Goal: Task Accomplishment & Management: Complete application form

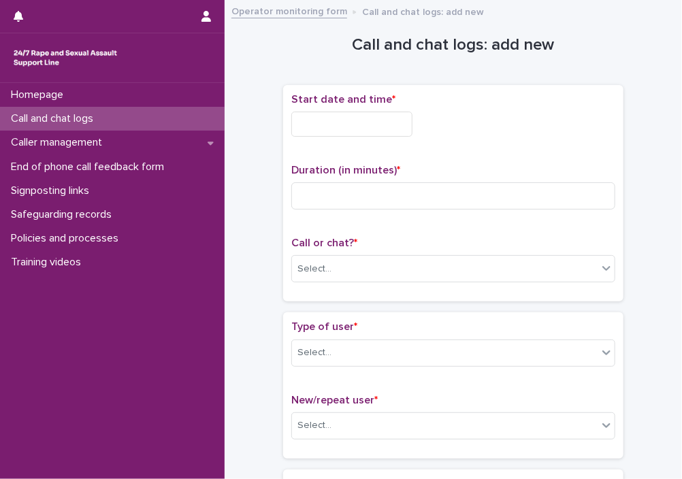
click at [348, 134] on input "text" at bounding box center [351, 124] width 121 height 25
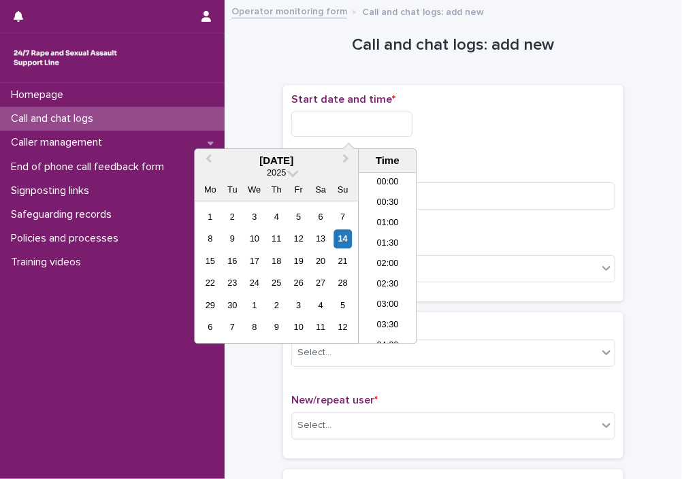
scroll to position [170, 0]
click at [391, 253] on li "06:00" at bounding box center [387, 258] width 58 height 20
click at [387, 122] on input "**********" at bounding box center [351, 124] width 121 height 25
type input "**********"
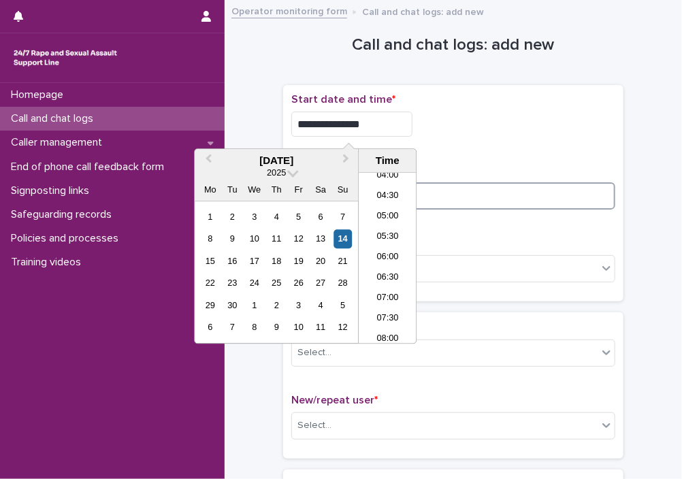
click at [460, 197] on input at bounding box center [453, 195] width 324 height 27
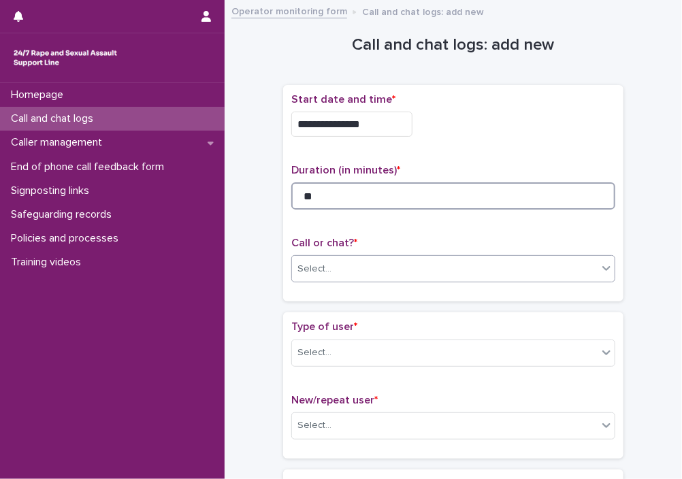
type input "**"
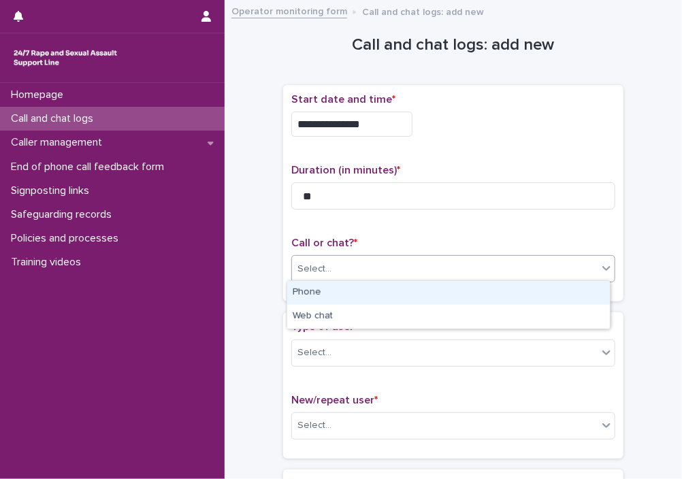
click at [365, 263] on div "Select..." at bounding box center [444, 269] width 305 height 22
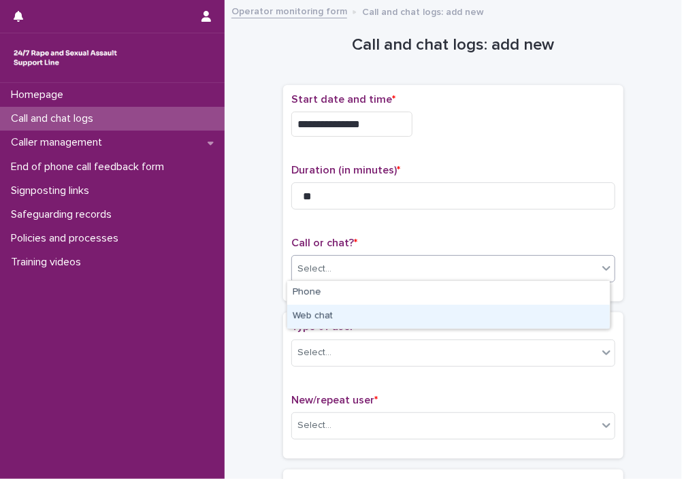
click at [329, 311] on div "Web chat" at bounding box center [448, 317] width 322 height 24
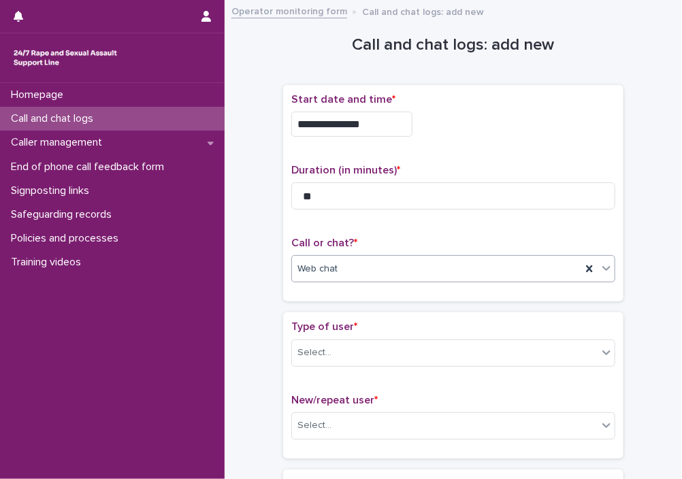
click at [318, 364] on div "Type of user * Select..." at bounding box center [453, 348] width 324 height 56
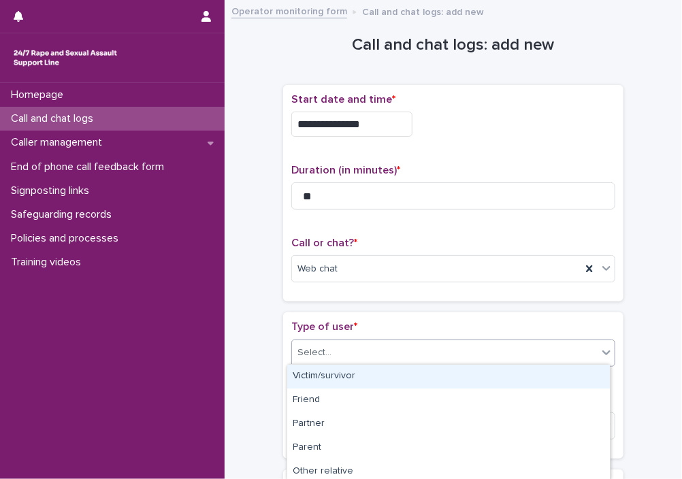
click at [338, 350] on div "Select..." at bounding box center [444, 352] width 305 height 22
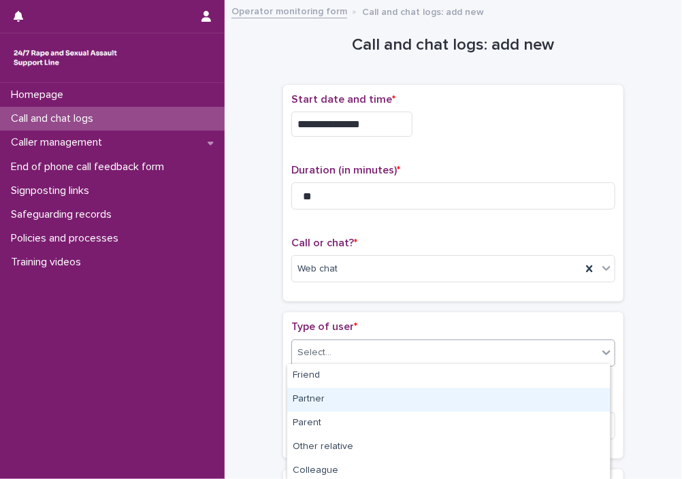
scroll to position [0, 0]
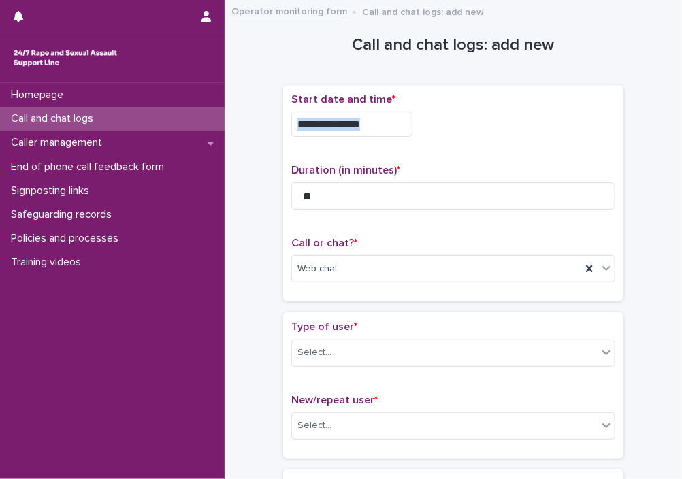
drag, startPoint x: 650, startPoint y: 76, endPoint x: 650, endPoint y: 132, distance: 55.8
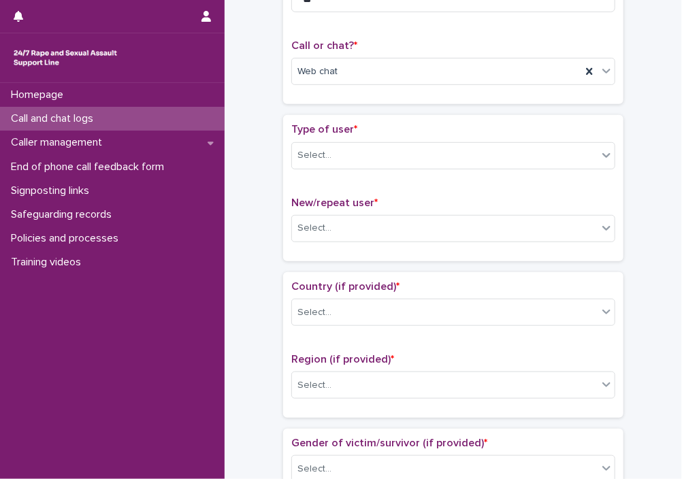
scroll to position [218, 0]
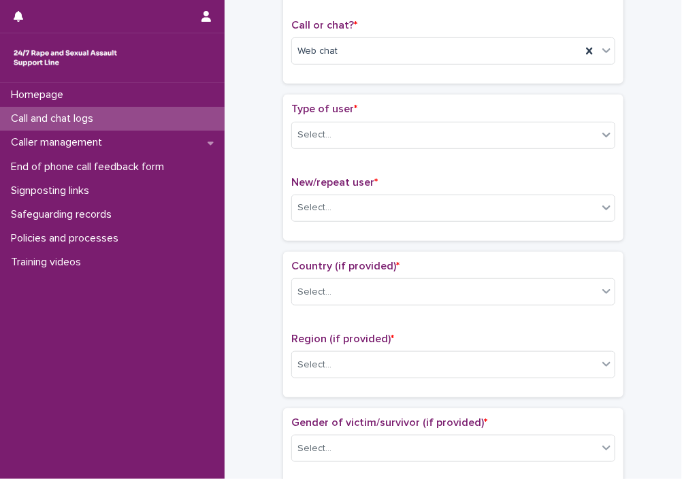
click at [358, 146] on div "Type of user * Select..." at bounding box center [453, 131] width 324 height 56
click at [367, 133] on div "Select..." at bounding box center [444, 135] width 305 height 22
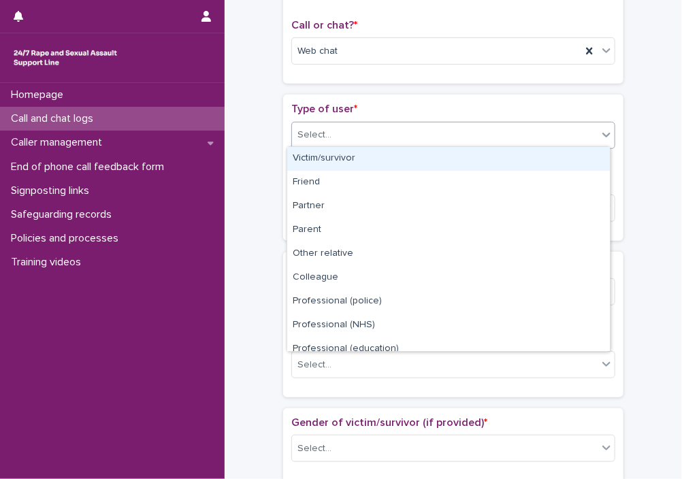
click at [352, 156] on div "Victim/survivor" at bounding box center [448, 159] width 322 height 24
click at [531, 130] on div "Victim/survivor" at bounding box center [436, 135] width 289 height 22
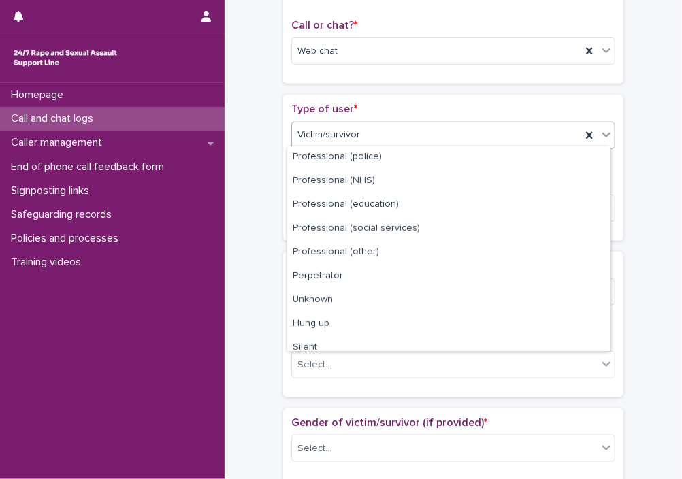
scroll to position [152, 0]
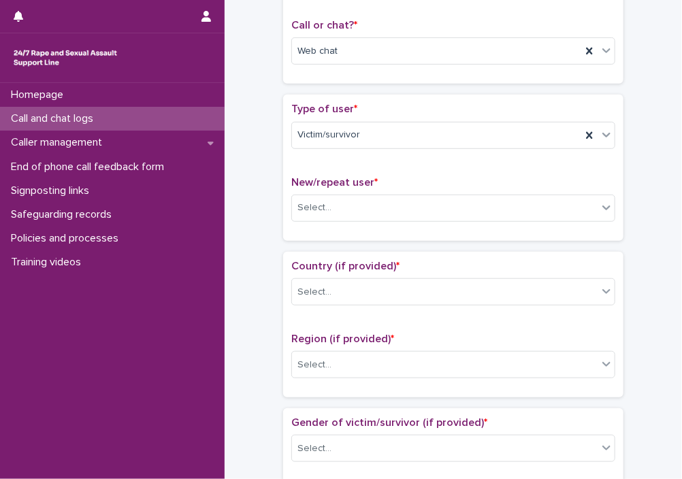
click at [619, 277] on div "**********" at bounding box center [453, 487] width 430 height 1392
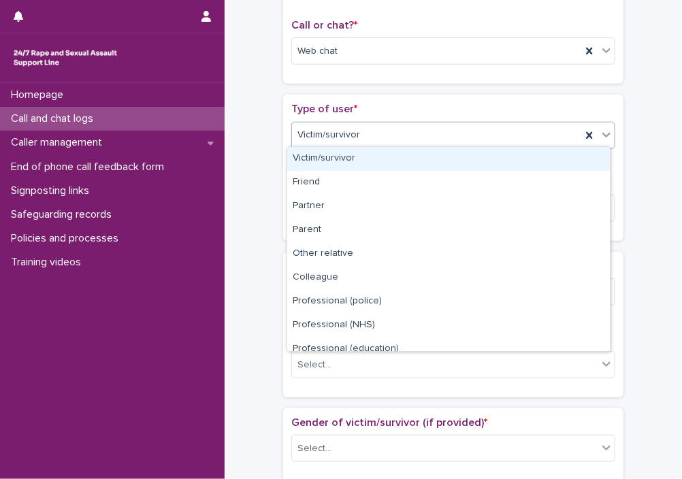
click at [378, 129] on div "Victim/survivor" at bounding box center [436, 135] width 289 height 22
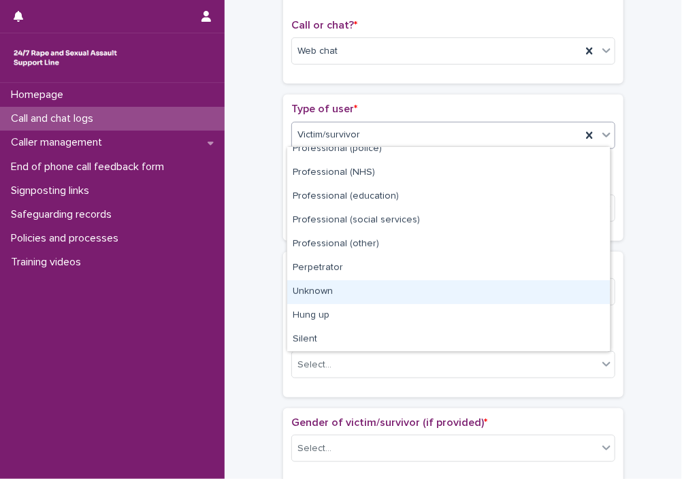
click at [434, 284] on div "Unknown" at bounding box center [448, 292] width 322 height 24
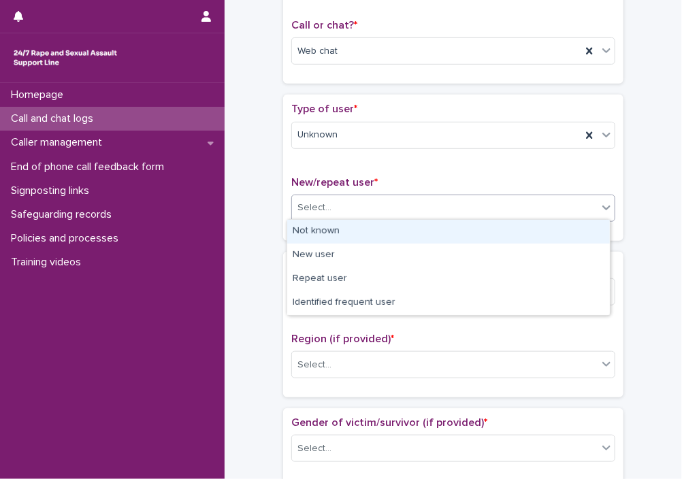
click at [373, 213] on div "Select..." at bounding box center [444, 208] width 305 height 22
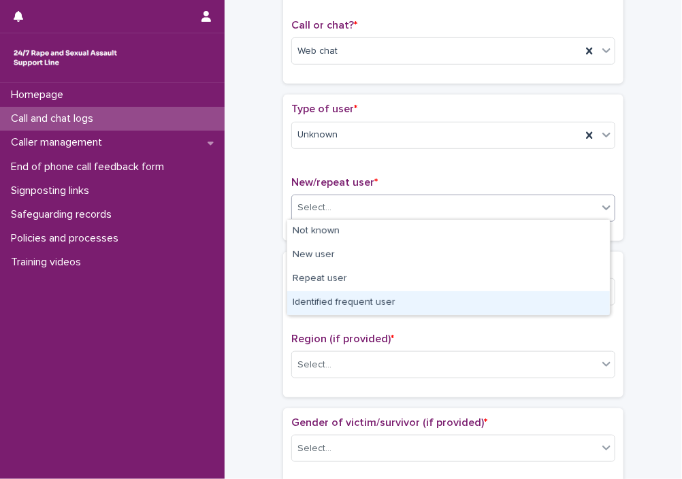
click at [363, 299] on div "Identified frequent user" at bounding box center [448, 303] width 322 height 24
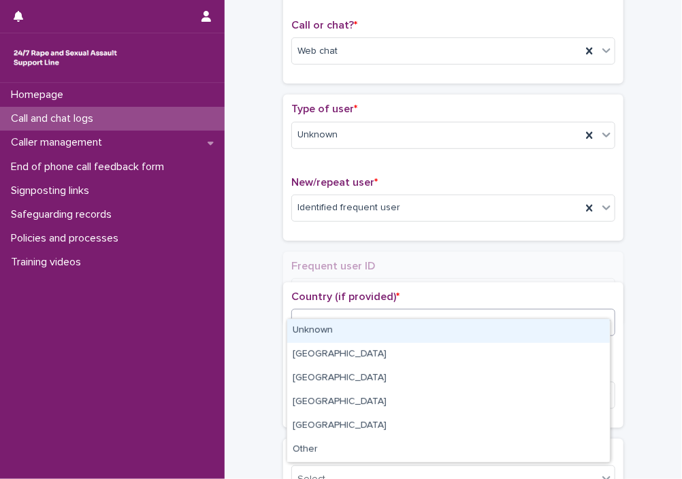
click at [369, 299] on div "Country (if provided) * option Unknown focused, 1 of 6. 6 results available. Us…" at bounding box center [453, 318] width 324 height 56
click at [369, 299] on div "Select..." at bounding box center [431, 292] width 278 height 22
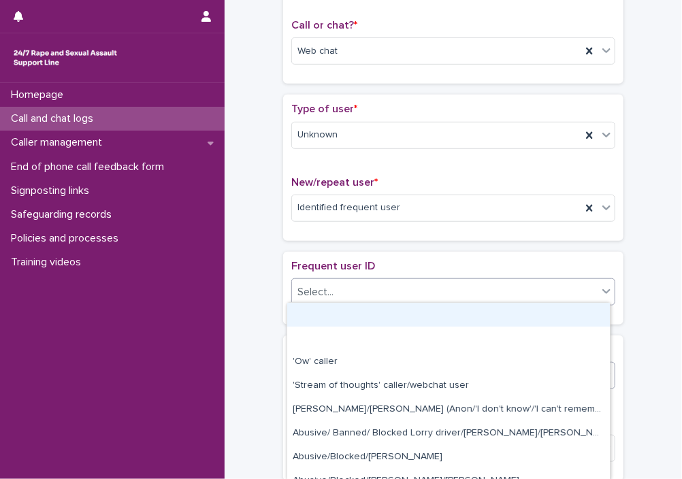
click at [369, 299] on div "Select..." at bounding box center [444, 292] width 305 height 22
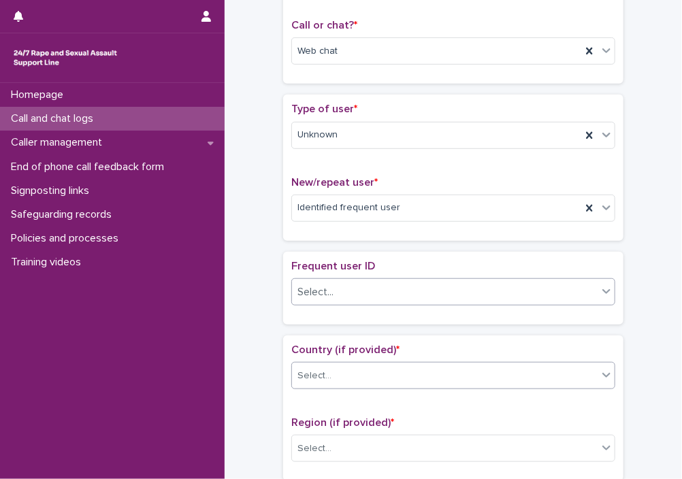
click at [369, 299] on div "Select..." at bounding box center [444, 292] width 305 height 22
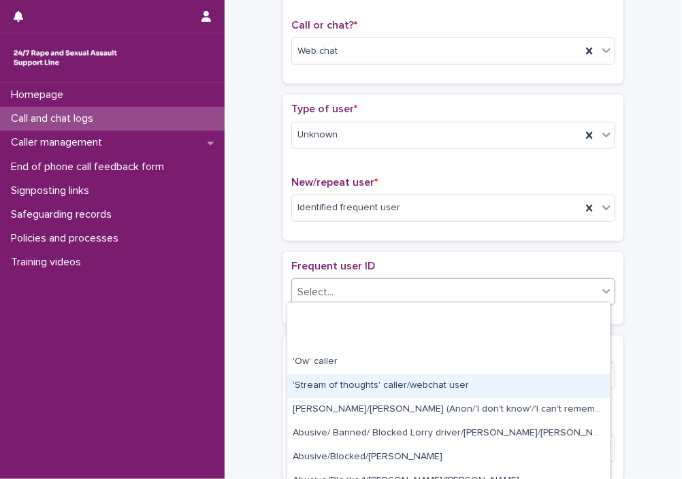
click at [362, 388] on div "'Stream of thoughts' caller/webchat user" at bounding box center [448, 386] width 322 height 24
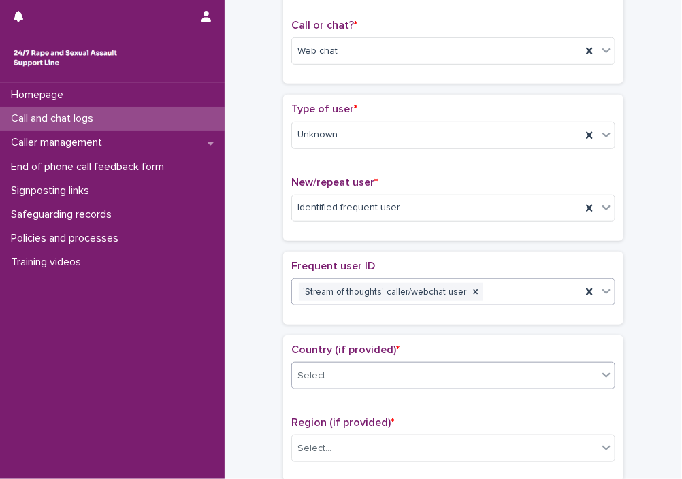
click at [384, 366] on div "Select..." at bounding box center [444, 376] width 305 height 22
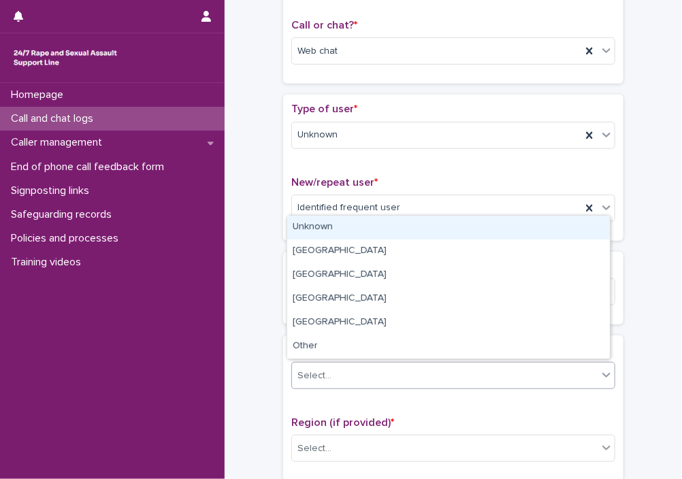
click at [341, 226] on div "Unknown" at bounding box center [448, 228] width 322 height 24
click at [356, 380] on div "Unknown" at bounding box center [436, 376] width 289 height 22
click at [366, 426] on div "Region (if provided) * Select..." at bounding box center [453, 444] width 324 height 56
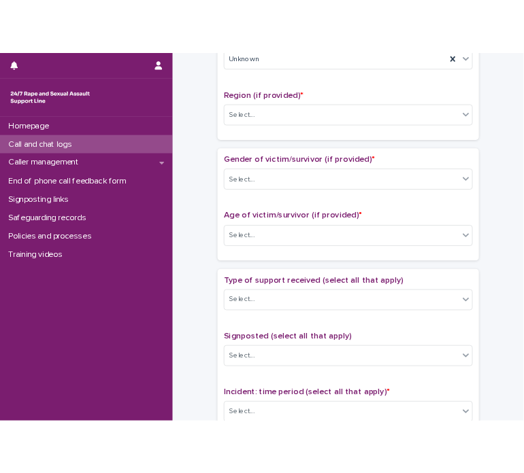
scroll to position [637, 0]
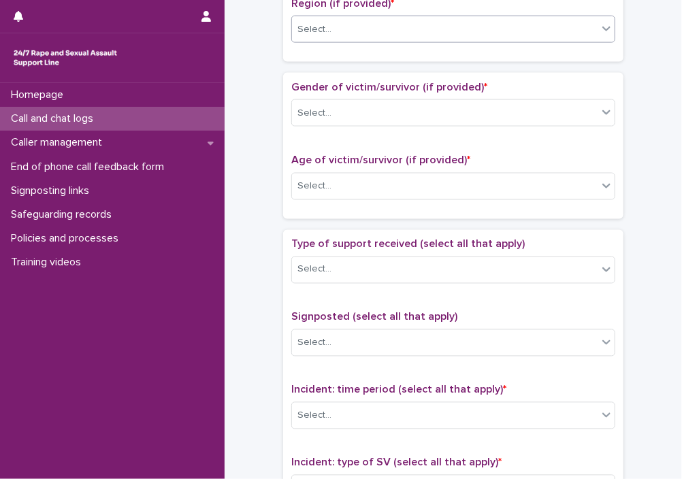
click at [335, 21] on div "Select..." at bounding box center [444, 29] width 305 height 22
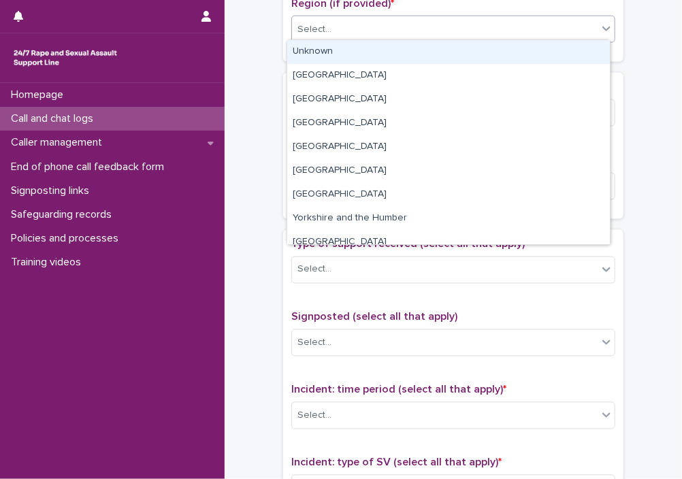
click at [348, 56] on div "Unknown" at bounding box center [448, 52] width 322 height 24
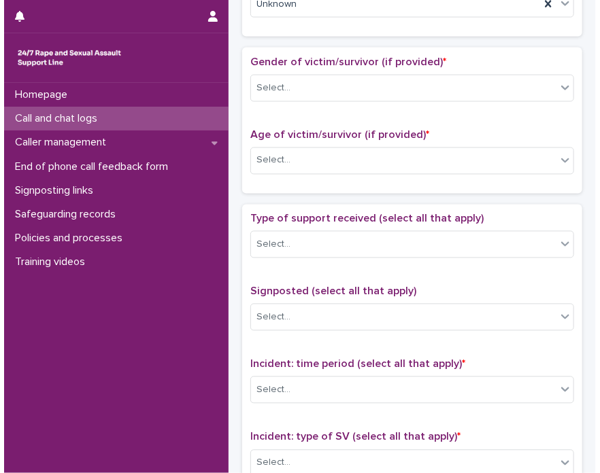
scroll to position [604, 0]
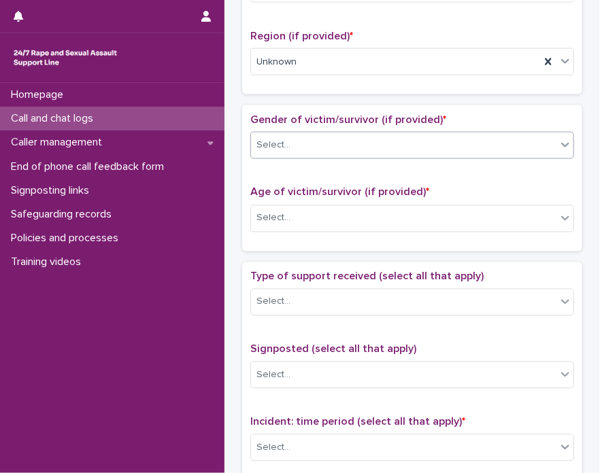
click at [483, 150] on div "Select..." at bounding box center [403, 146] width 305 height 22
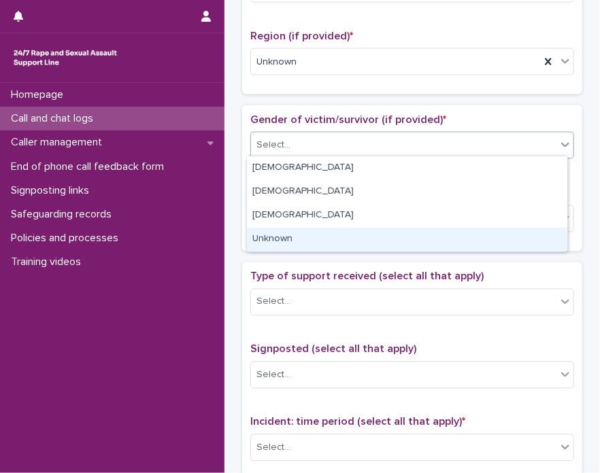
click at [450, 231] on div "Unknown" at bounding box center [407, 240] width 320 height 24
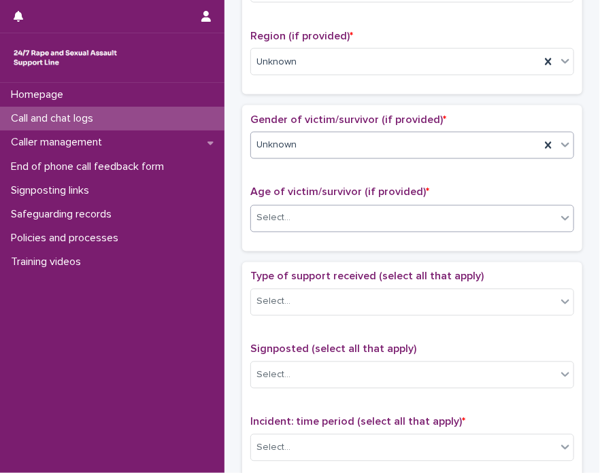
click at [392, 215] on div "Select..." at bounding box center [403, 218] width 305 height 22
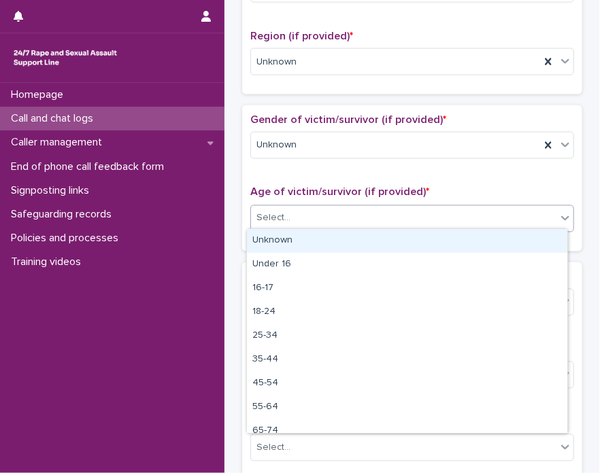
click at [335, 238] on div "Unknown" at bounding box center [407, 241] width 320 height 24
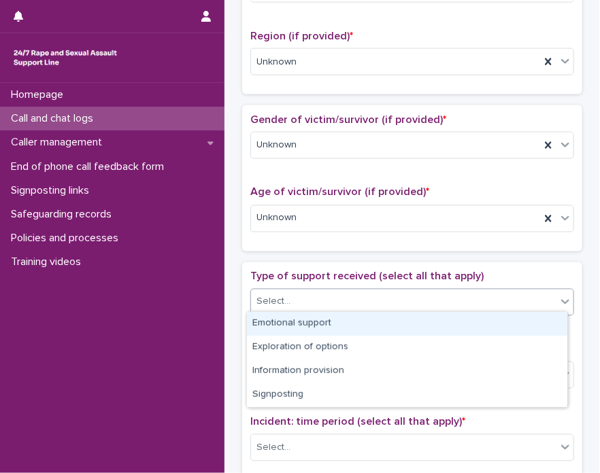
click at [263, 299] on div "Select..." at bounding box center [273, 302] width 34 height 14
click at [263, 321] on div "Emotional support" at bounding box center [407, 324] width 320 height 24
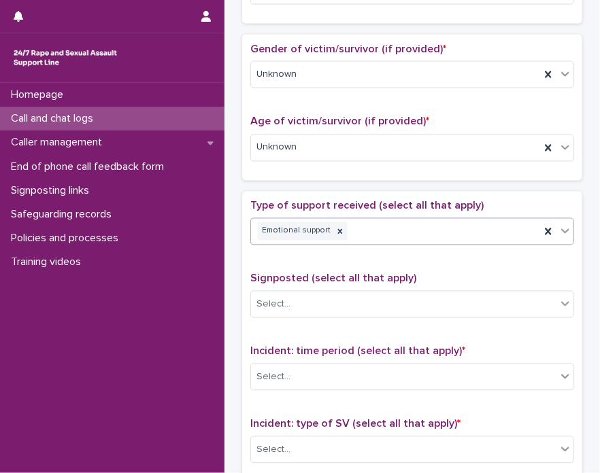
scroll to position [659, 0]
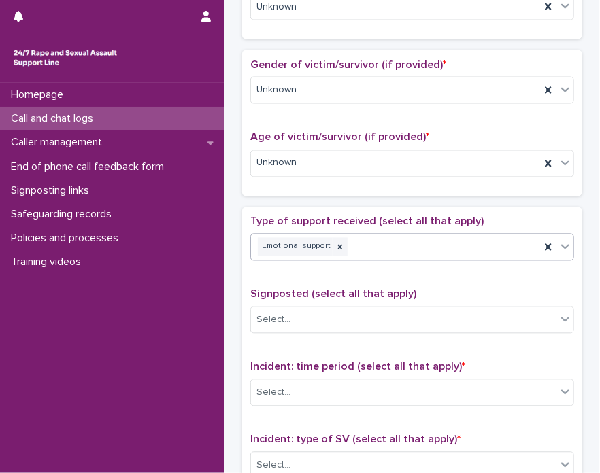
click at [326, 409] on div "Incident: time period (select all that apply) * Select..." at bounding box center [412, 389] width 324 height 56
click at [375, 380] on div "Select..." at bounding box center [412, 393] width 324 height 27
click at [367, 401] on div "Select..." at bounding box center [412, 393] width 324 height 27
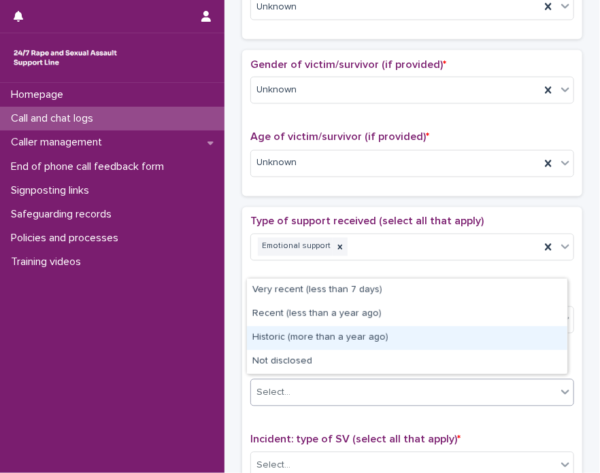
click at [298, 349] on div "Historic (more than a year ago)" at bounding box center [407, 338] width 320 height 24
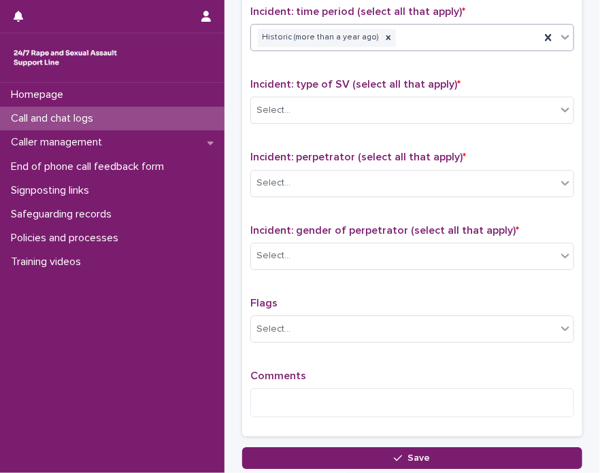
scroll to position [1042, 0]
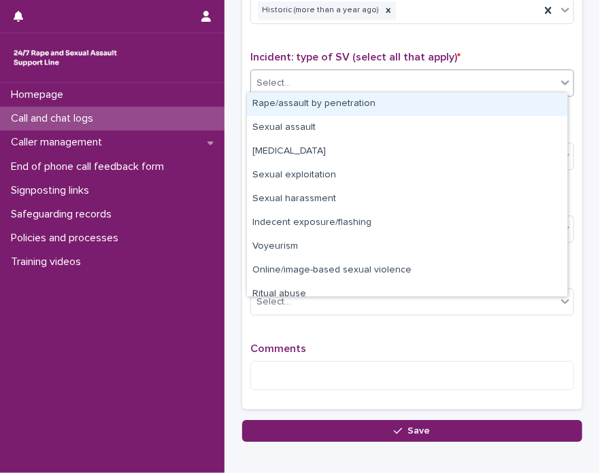
click at [396, 81] on div "Select..." at bounding box center [403, 83] width 305 height 22
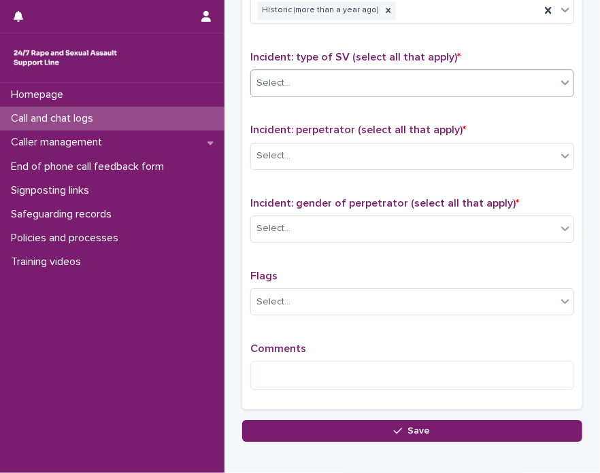
click at [396, 81] on div "Select..." at bounding box center [403, 83] width 305 height 22
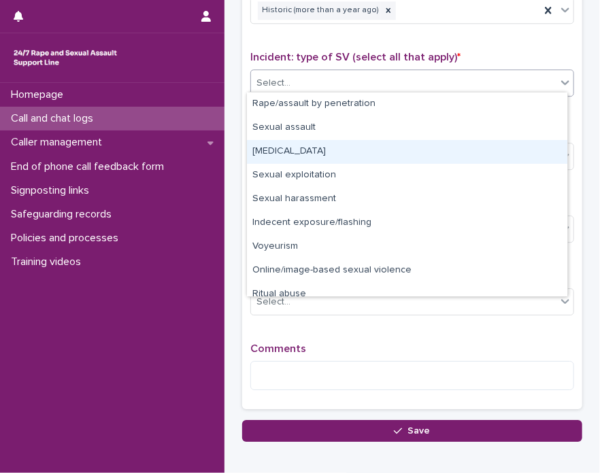
scroll to position [34, 0]
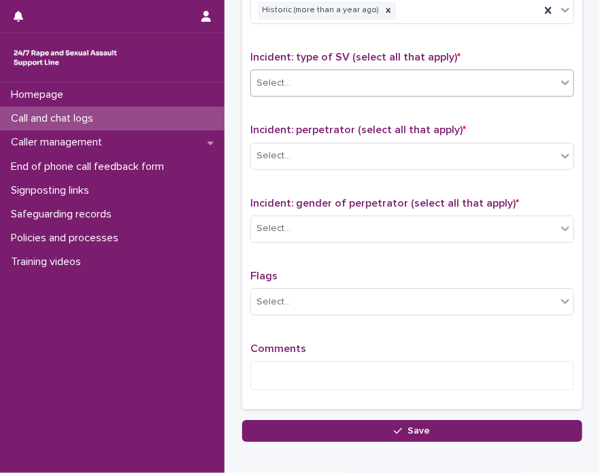
drag, startPoint x: 498, startPoint y: 278, endPoint x: 274, endPoint y: 83, distance: 296.9
click at [274, 83] on div "Select..." at bounding box center [273, 83] width 34 height 14
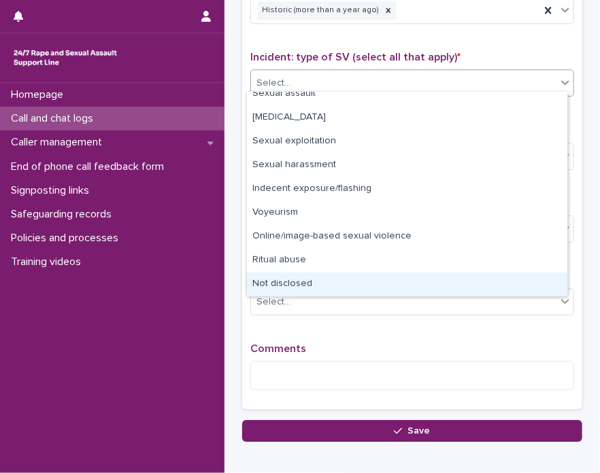
click at [401, 286] on div "Not disclosed" at bounding box center [407, 285] width 320 height 24
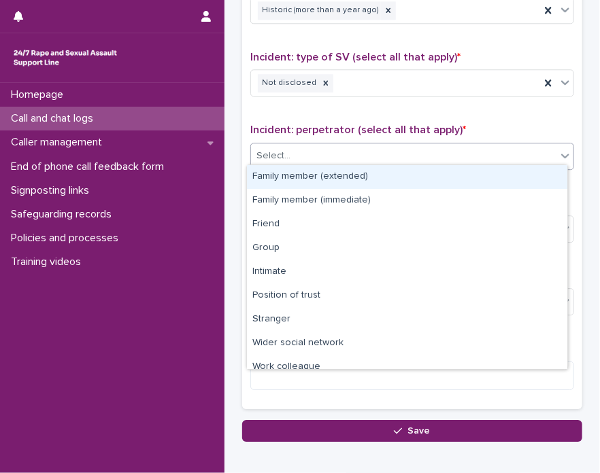
click at [316, 154] on div "Select..." at bounding box center [403, 156] width 305 height 22
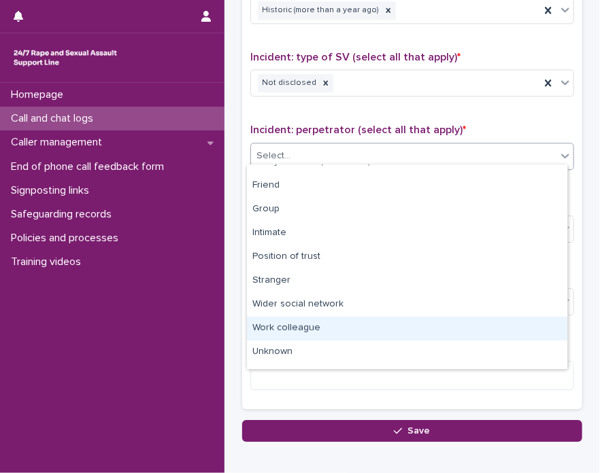
scroll to position [57, 0]
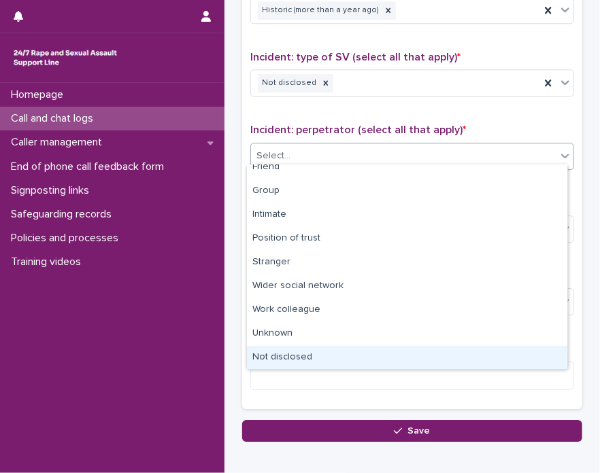
click at [384, 360] on div "Not disclosed" at bounding box center [407, 358] width 320 height 24
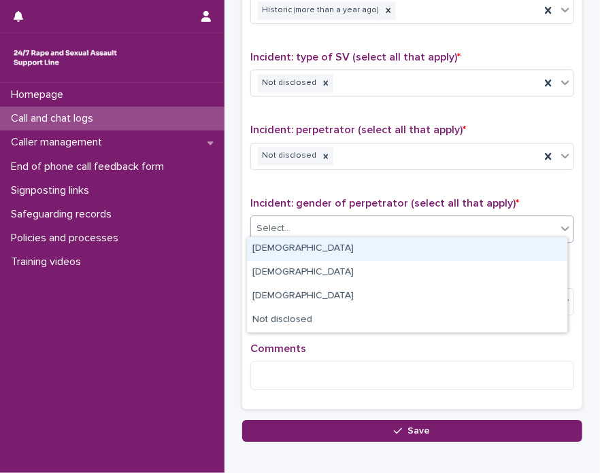
click at [333, 224] on div "Select..." at bounding box center [403, 229] width 305 height 22
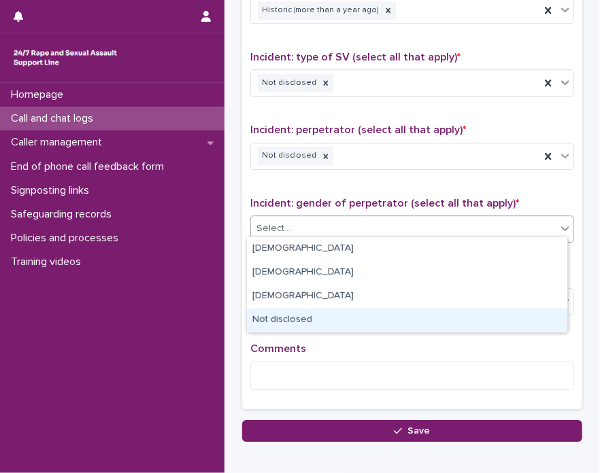
click at [331, 320] on div "Not disclosed" at bounding box center [407, 321] width 320 height 24
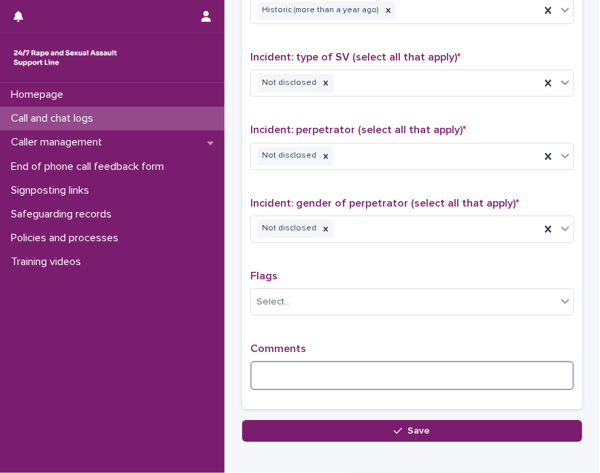
click at [291, 361] on textarea at bounding box center [412, 375] width 324 height 29
type textarea "**********"
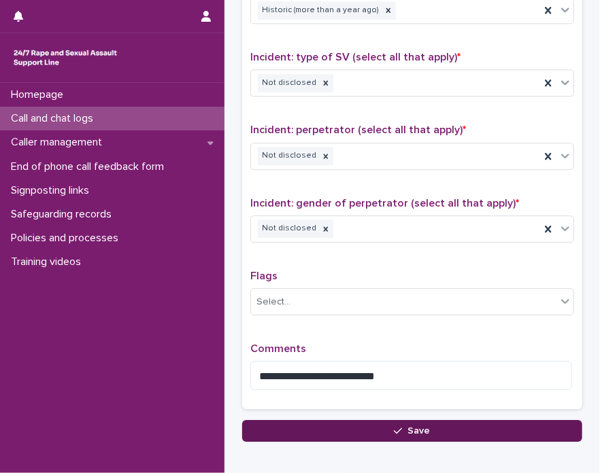
click at [375, 426] on button "Save" at bounding box center [412, 431] width 340 height 22
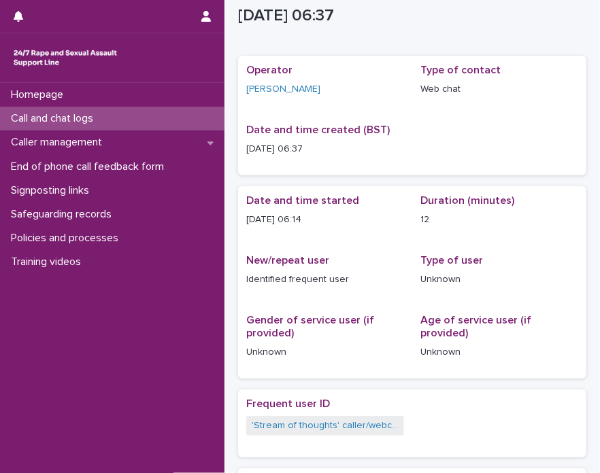
scroll to position [37, 0]
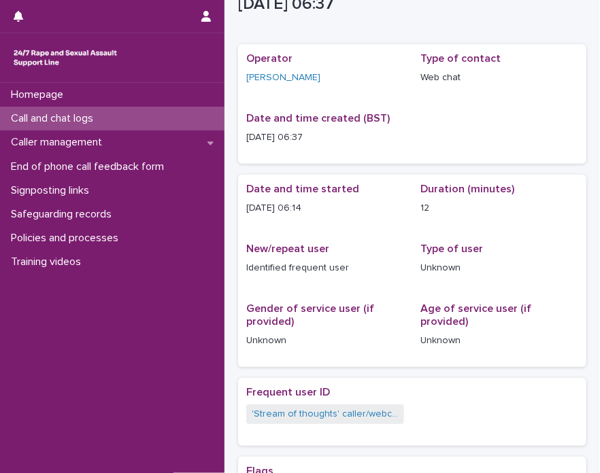
click at [124, 124] on div "Call and chat logs" at bounding box center [112, 119] width 224 height 24
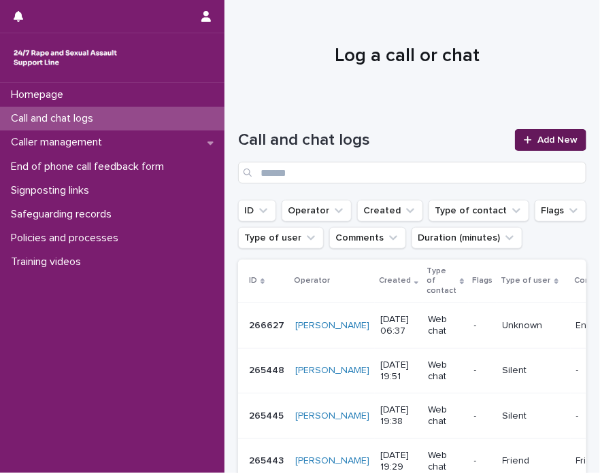
click at [537, 135] on span "Add New" at bounding box center [557, 140] width 40 height 10
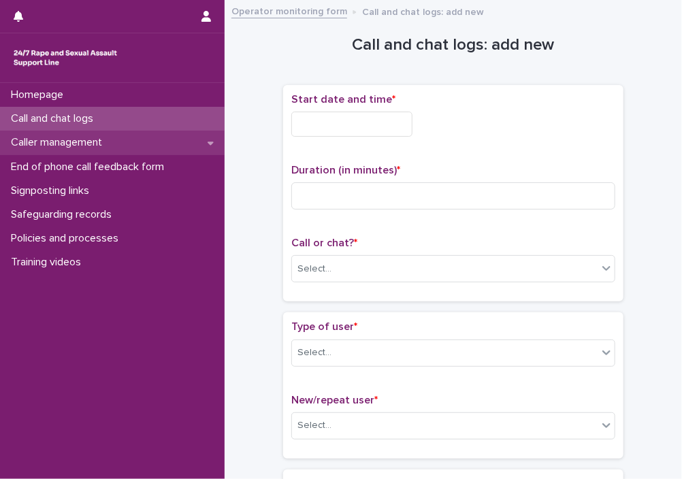
click at [76, 143] on p "Caller management" at bounding box center [58, 142] width 107 height 13
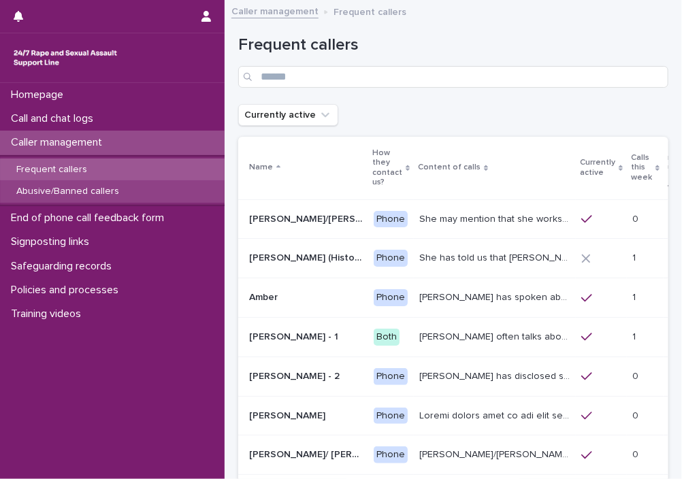
click at [65, 190] on p "Abusive/Banned callers" at bounding box center [67, 192] width 124 height 12
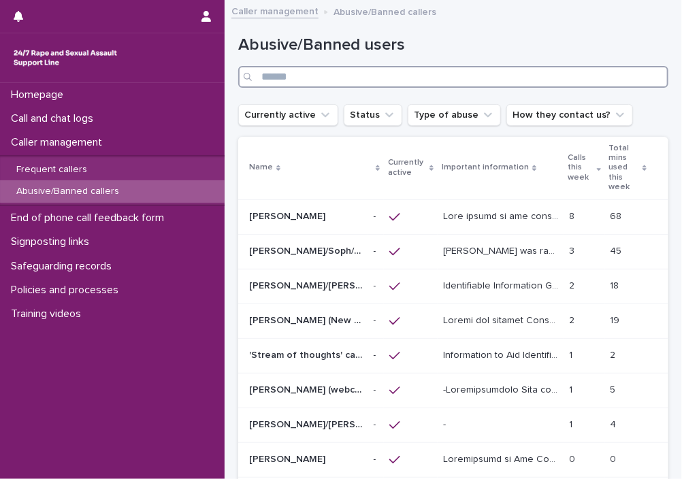
click at [333, 81] on input "Search" at bounding box center [453, 77] width 430 height 22
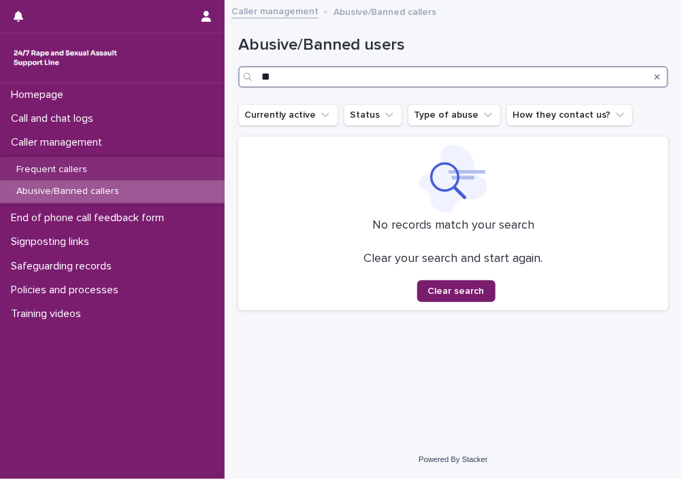
type input "*"
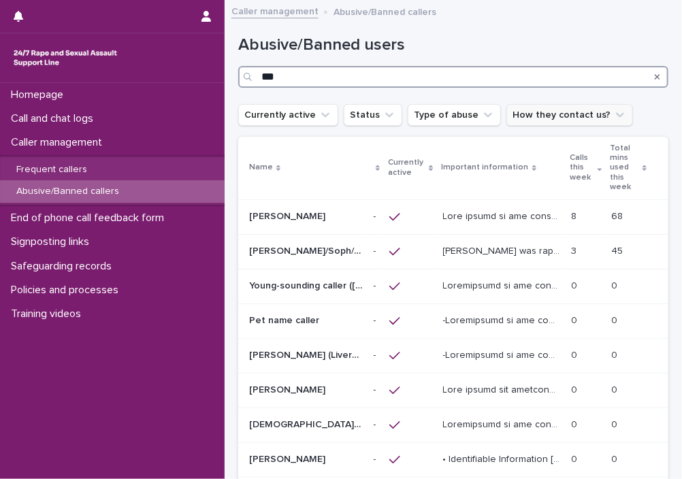
type input "***"
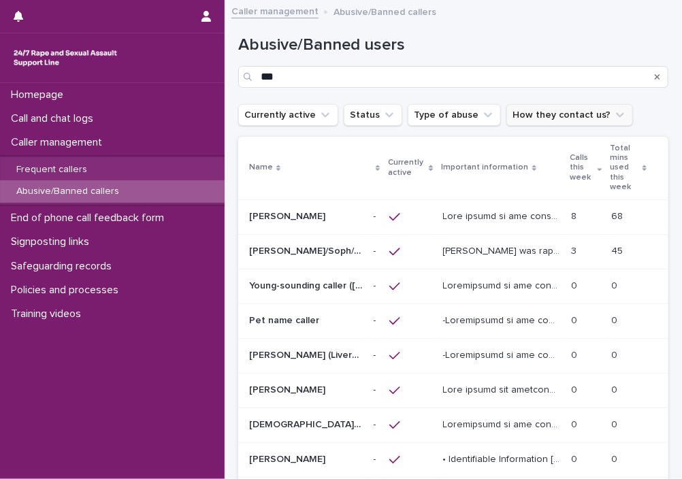
click at [579, 117] on button "How they contact us?" at bounding box center [569, 115] width 127 height 22
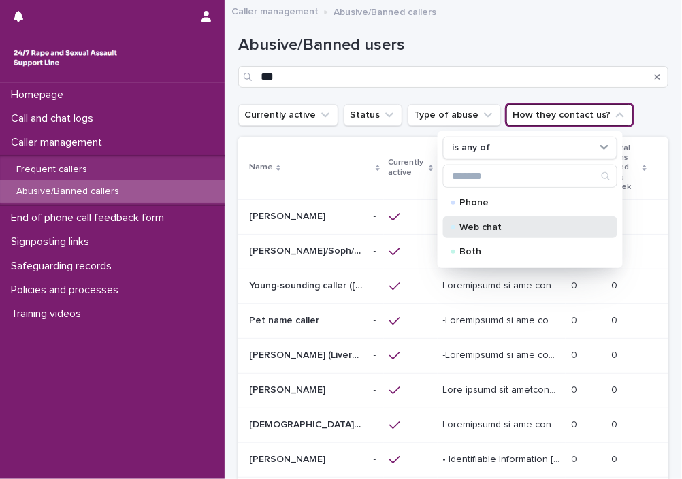
click at [491, 222] on p "Web chat" at bounding box center [527, 227] width 136 height 10
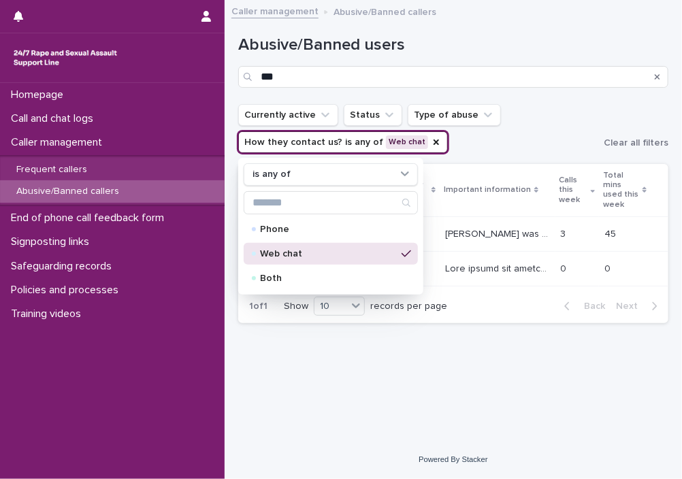
click at [511, 122] on ul "Currently active Status Type of abuse How they contact us? is any of Web chat i…" at bounding box center [417, 128] width 365 height 54
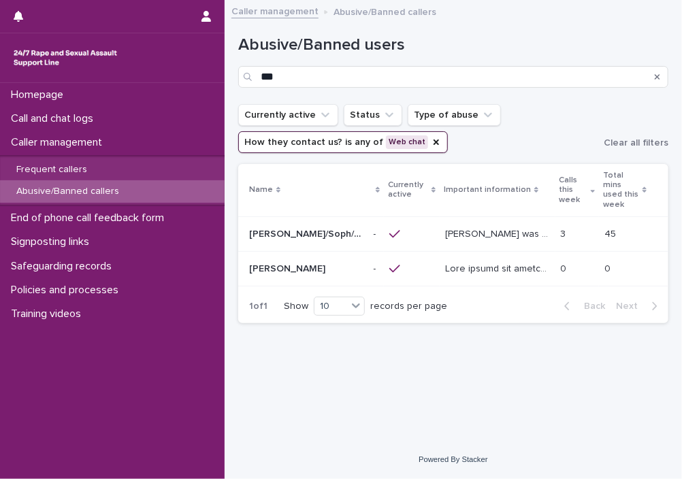
click at [302, 233] on div "Alice/Soph/Alexis/Danni/Scarlet/Katy - Banned/Webchatter Alice/Soph/Alexis/Dann…" at bounding box center [306, 234] width 114 height 22
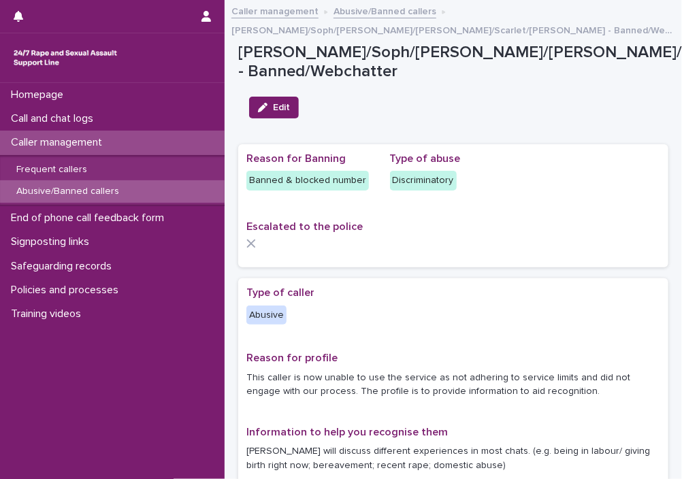
click at [650, 197] on div "Reason for Banning Banned & blocked number Type of abuse Discriminatory Escalat…" at bounding box center [453, 205] width 430 height 123
click at [533, 231] on p "Escalated to the police" at bounding box center [453, 226] width 414 height 13
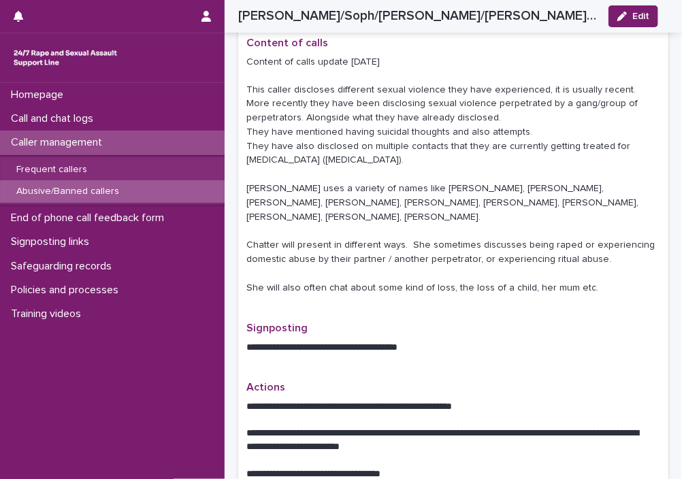
scroll to position [838, 0]
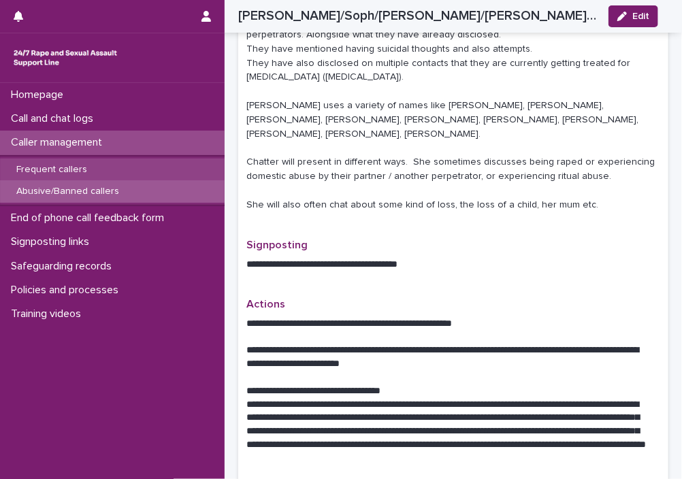
click at [132, 171] on div "Frequent callers" at bounding box center [112, 169] width 224 height 22
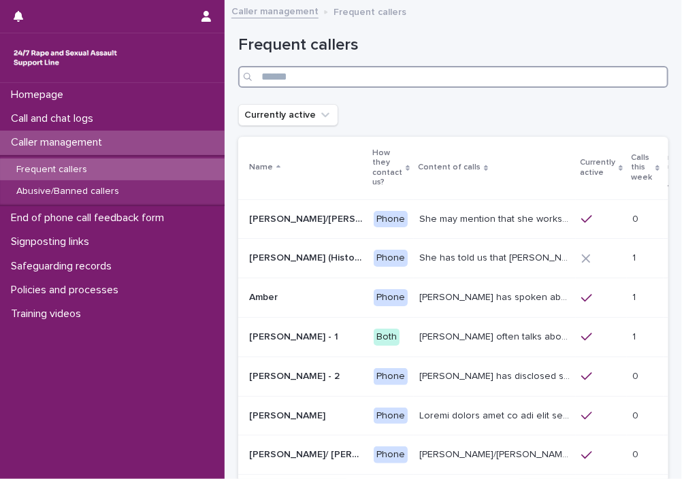
click at [305, 80] on input "Search" at bounding box center [453, 77] width 430 height 22
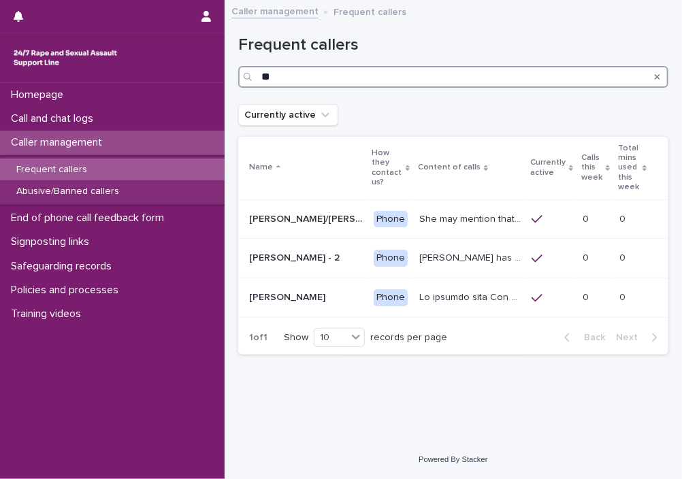
type input "*"
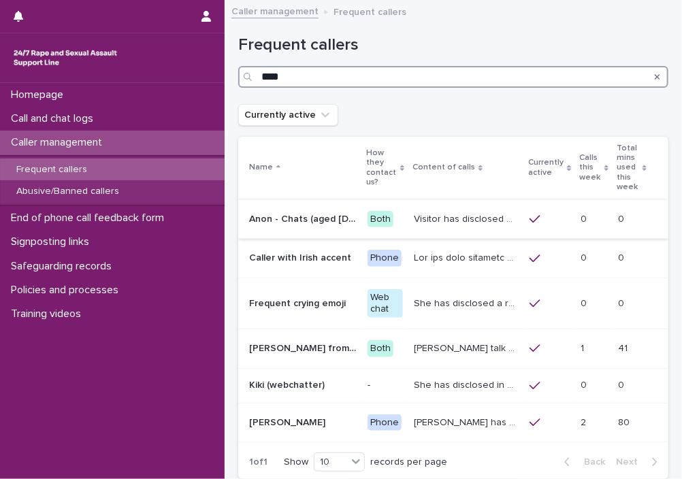
type input "****"
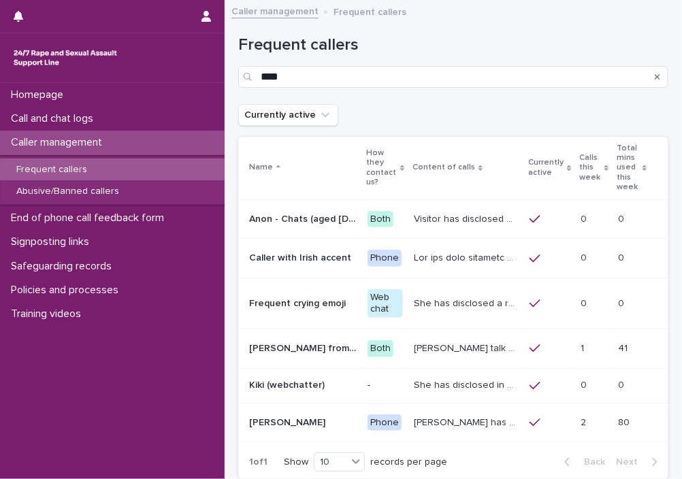
click at [292, 211] on p "Anon - Chats (aged 16 -17)" at bounding box center [304, 218] width 110 height 14
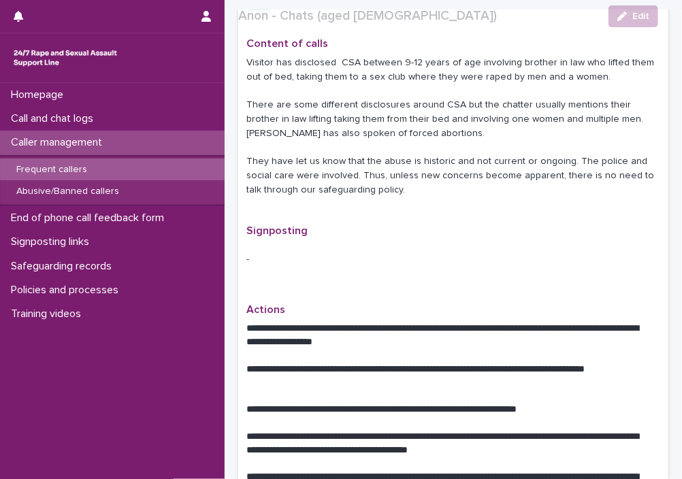
scroll to position [419, 0]
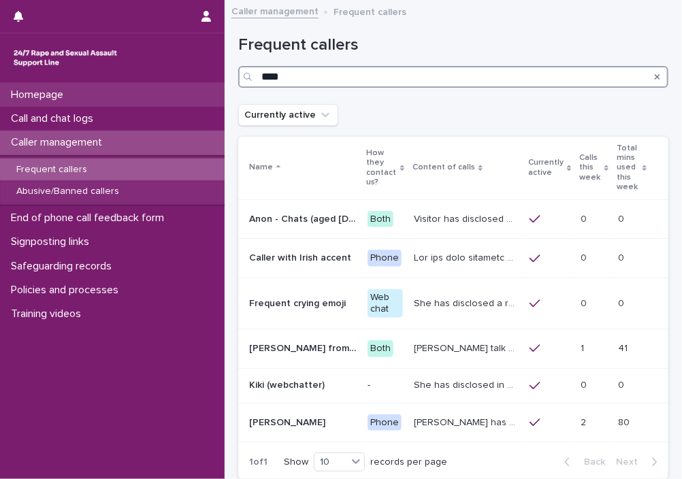
drag, startPoint x: 351, startPoint y: 81, endPoint x: 209, endPoint y: 86, distance: 141.6
click at [224, 86] on div "Homepage Call and chat logs Caller management Frequent callers Abusive/Banned c…" at bounding box center [452, 298] width 457 height 596
type input "******"
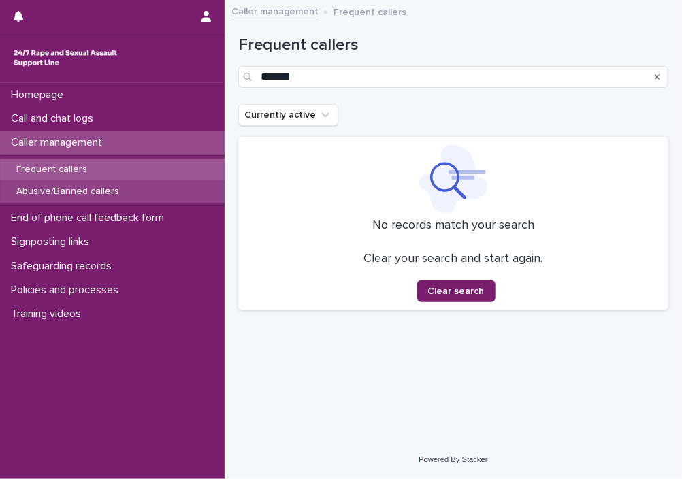
click at [146, 192] on div "Abusive/Banned callers" at bounding box center [112, 191] width 224 height 22
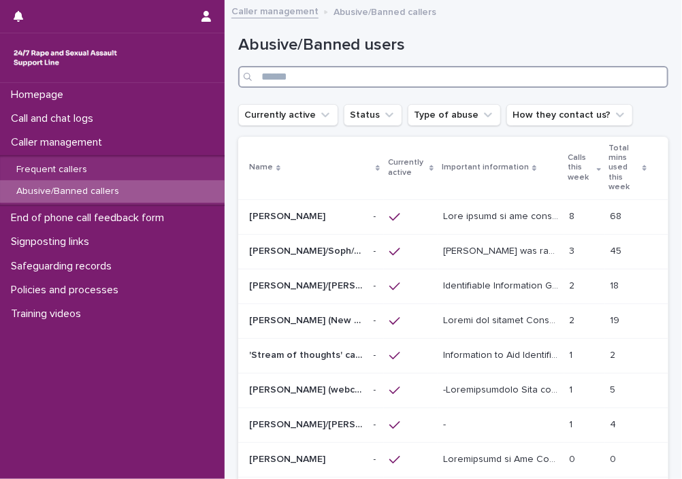
click at [300, 75] on input "Search" at bounding box center [453, 77] width 430 height 22
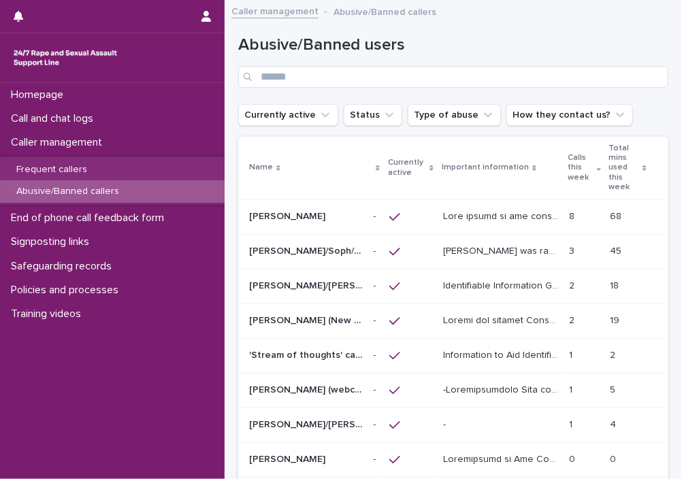
click at [359, 338] on td "'Stream of thoughts' caller/webchat user 'Stream of thoughts' caller/webchat us…" at bounding box center [303, 355] width 130 height 35
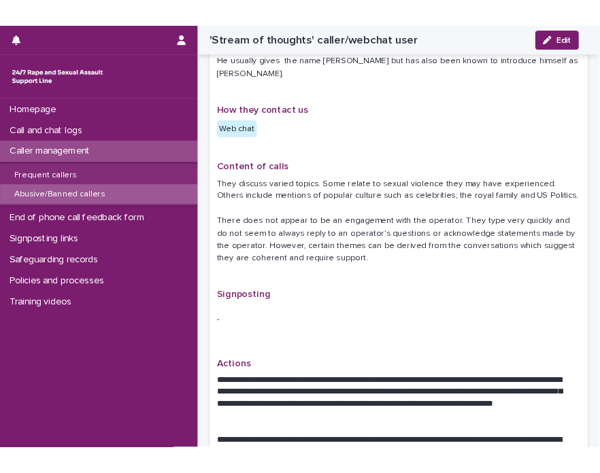
scroll to position [838, 0]
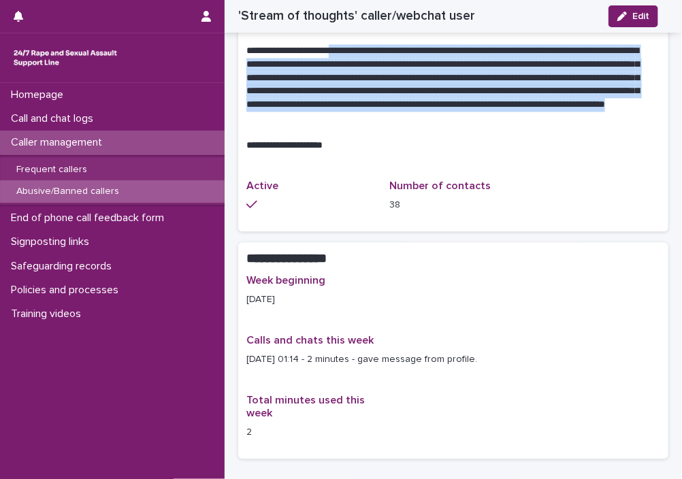
drag, startPoint x: 416, startPoint y: 124, endPoint x: 358, endPoint y: 43, distance: 100.0
click at [358, 45] on p "**********" at bounding box center [447, 92] width 403 height 95
drag, startPoint x: 481, startPoint y: 37, endPoint x: 356, endPoint y: 118, distance: 148.5
click at [356, 118] on p "**********" at bounding box center [447, 92] width 403 height 95
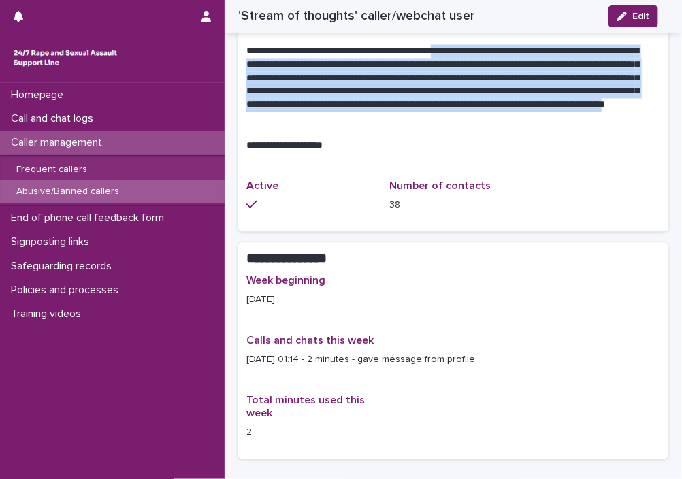
copy p "**********"
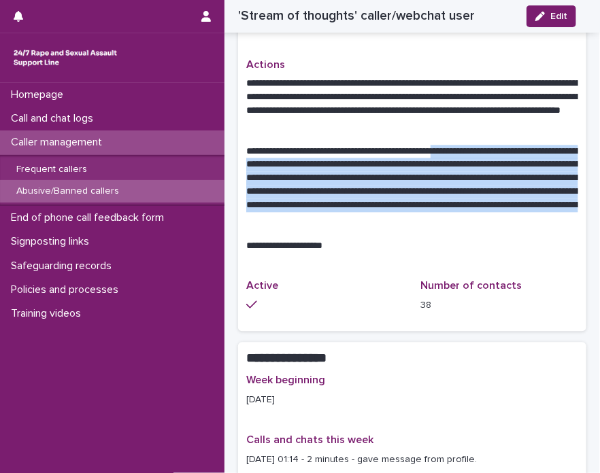
scroll to position [819, 0]
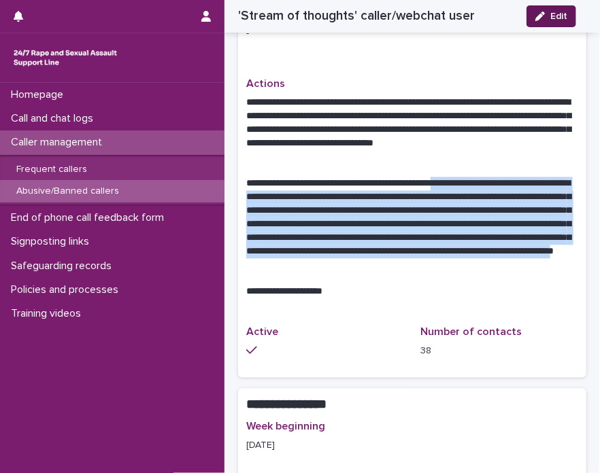
click at [545, 12] on div "button" at bounding box center [542, 17] width 15 height 10
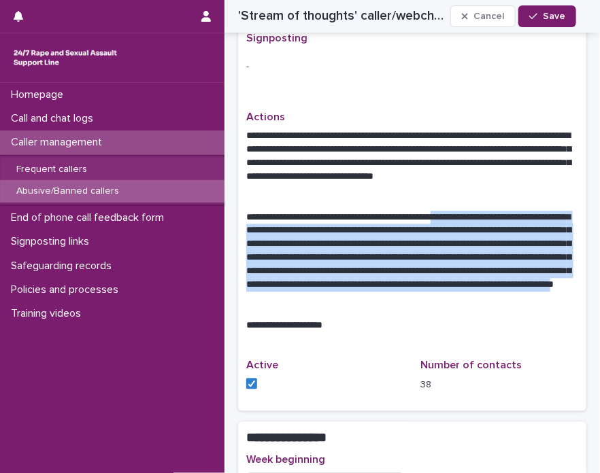
scroll to position [866, 0]
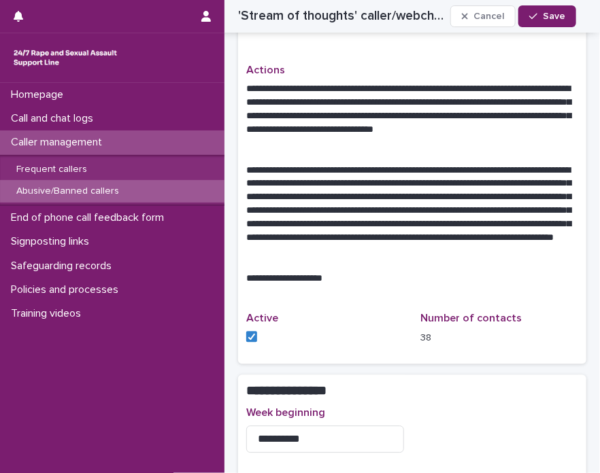
drag, startPoint x: 588, startPoint y: 244, endPoint x: 599, endPoint y: 248, distance: 11.0
click at [599, 248] on div "**********" at bounding box center [300, 236] width 600 height 473
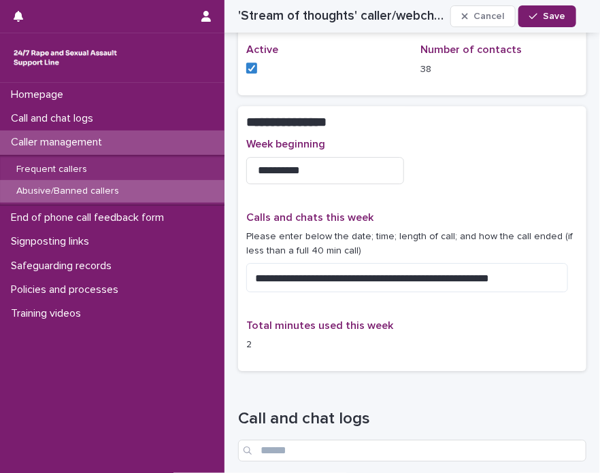
scroll to position [1151, 0]
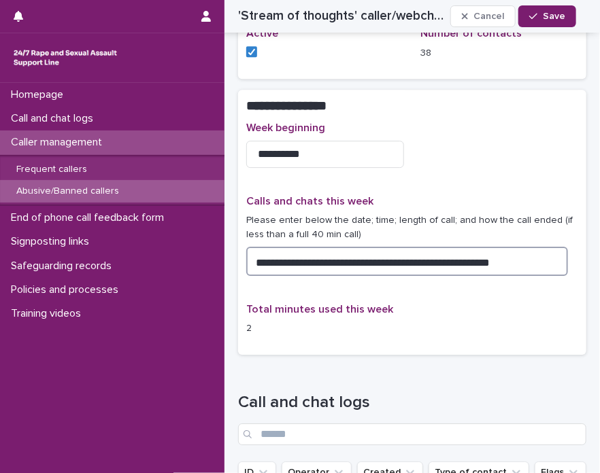
click at [503, 247] on textarea "**********" at bounding box center [407, 261] width 322 height 29
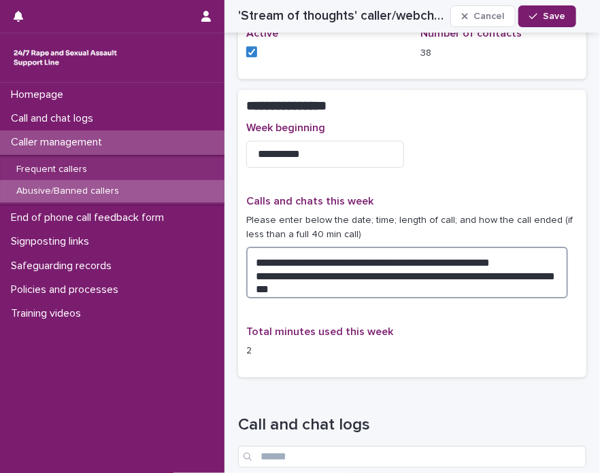
type textarea "**********"
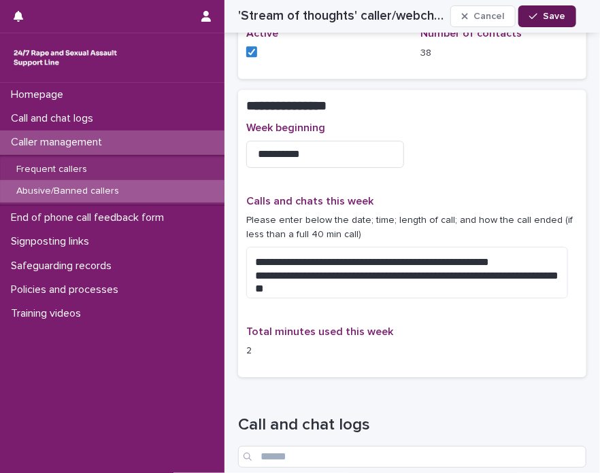
click at [569, 18] on button "Save" at bounding box center [547, 16] width 58 height 22
